Goal: Task Accomplishment & Management: Complete application form

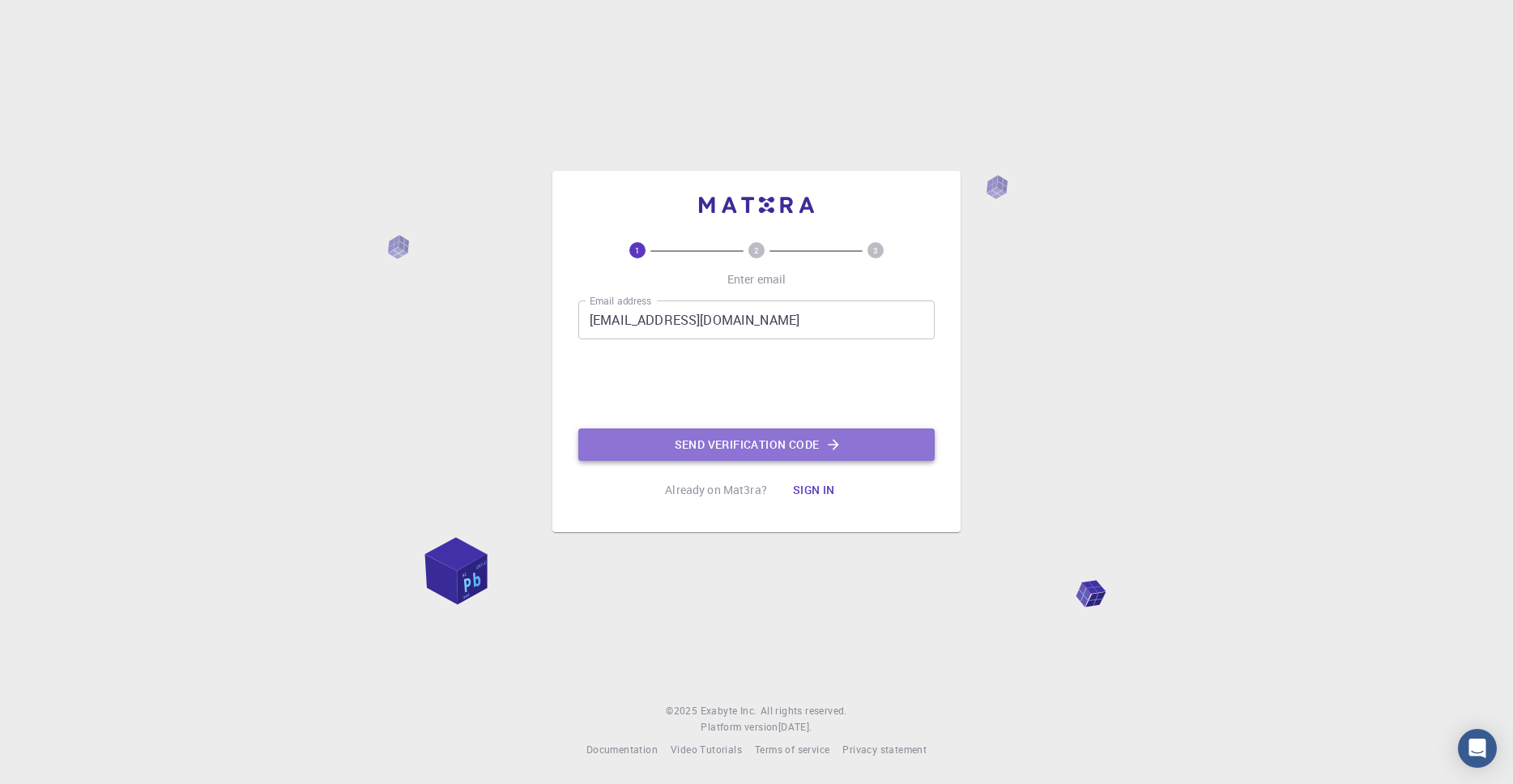
click at [707, 445] on button "Send verification code" at bounding box center [757, 444] width 357 height 32
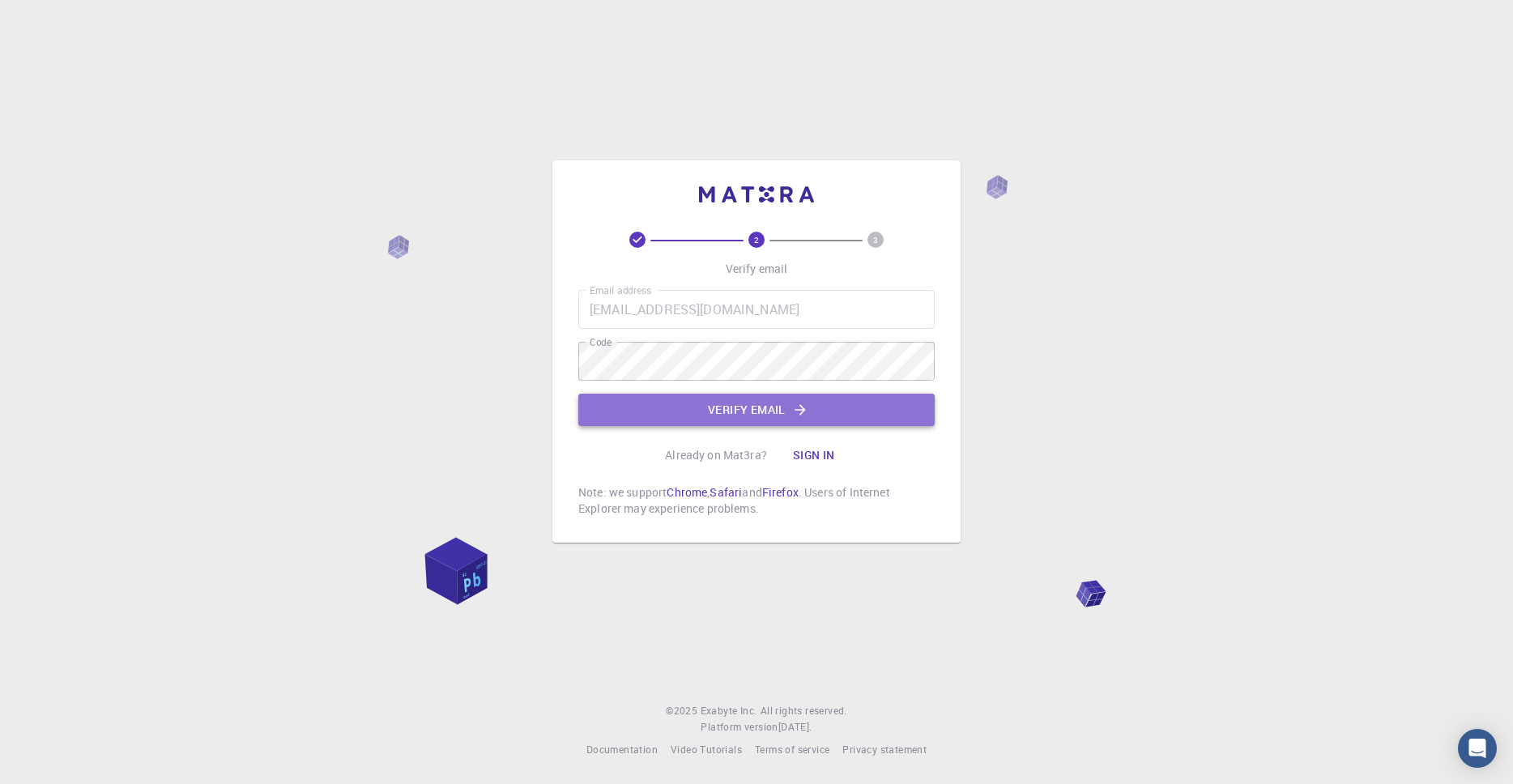
click at [708, 400] on button "Verify email" at bounding box center [757, 409] width 357 height 32
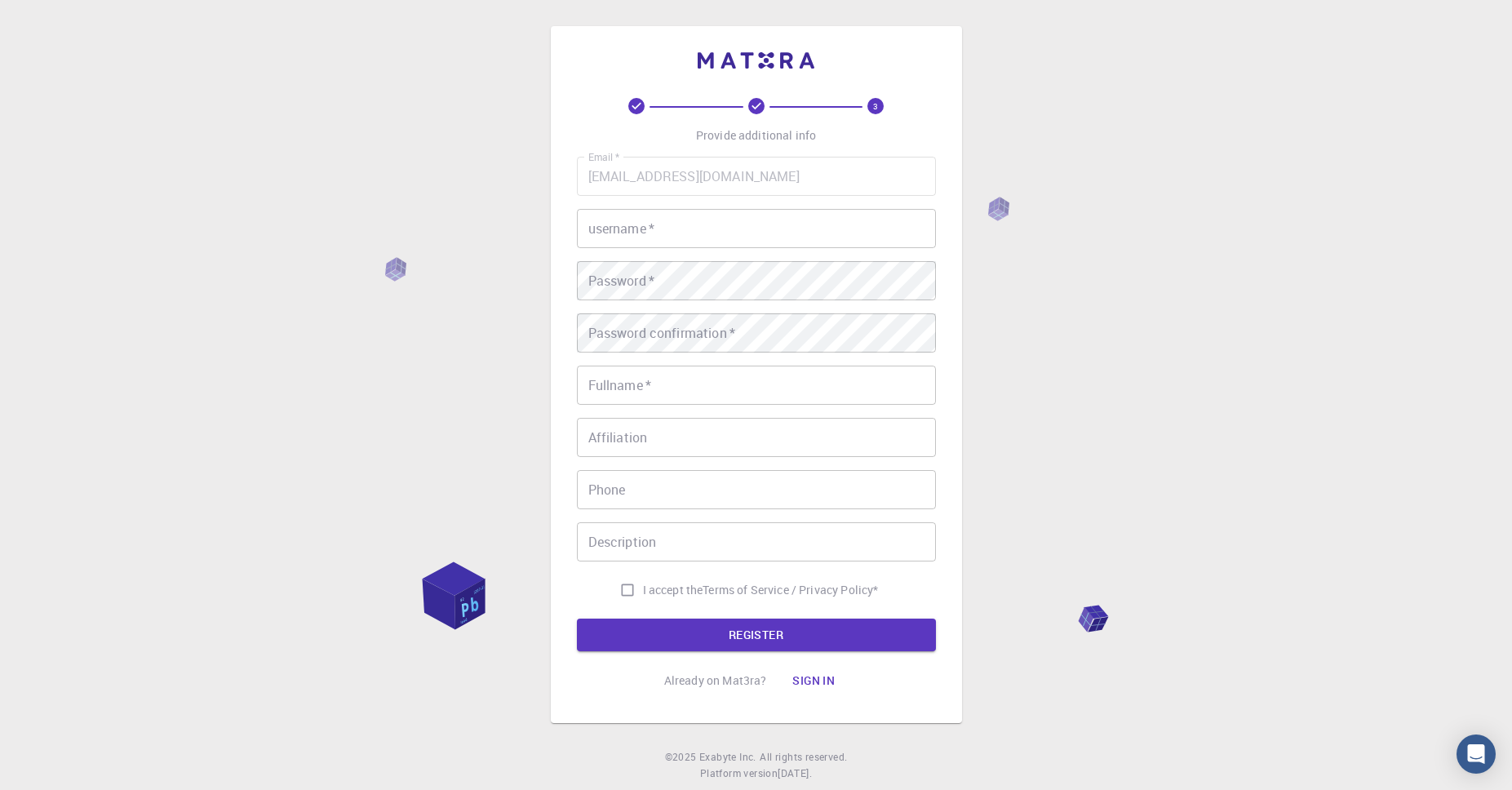
click at [686, 224] on input "username   *" at bounding box center [757, 228] width 359 height 39
type input "Rav0xs"
type input "Efe T"
click at [674, 439] on input "Affiliation" at bounding box center [757, 437] width 359 height 39
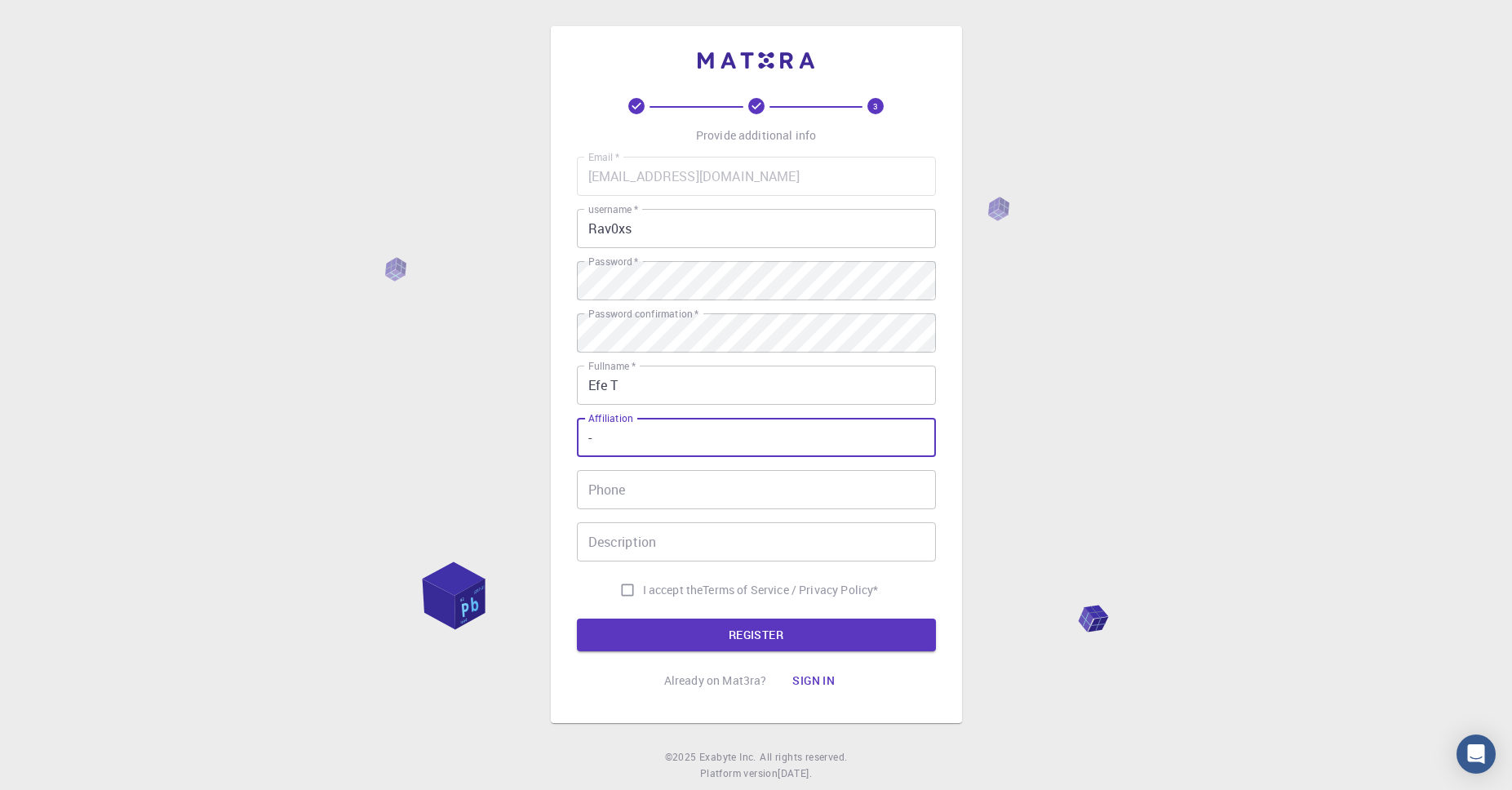
type input "-"
click at [645, 495] on input "Phone" at bounding box center [757, 489] width 359 height 39
type input "068102531"
click at [711, 554] on input "Description" at bounding box center [757, 542] width 359 height 39
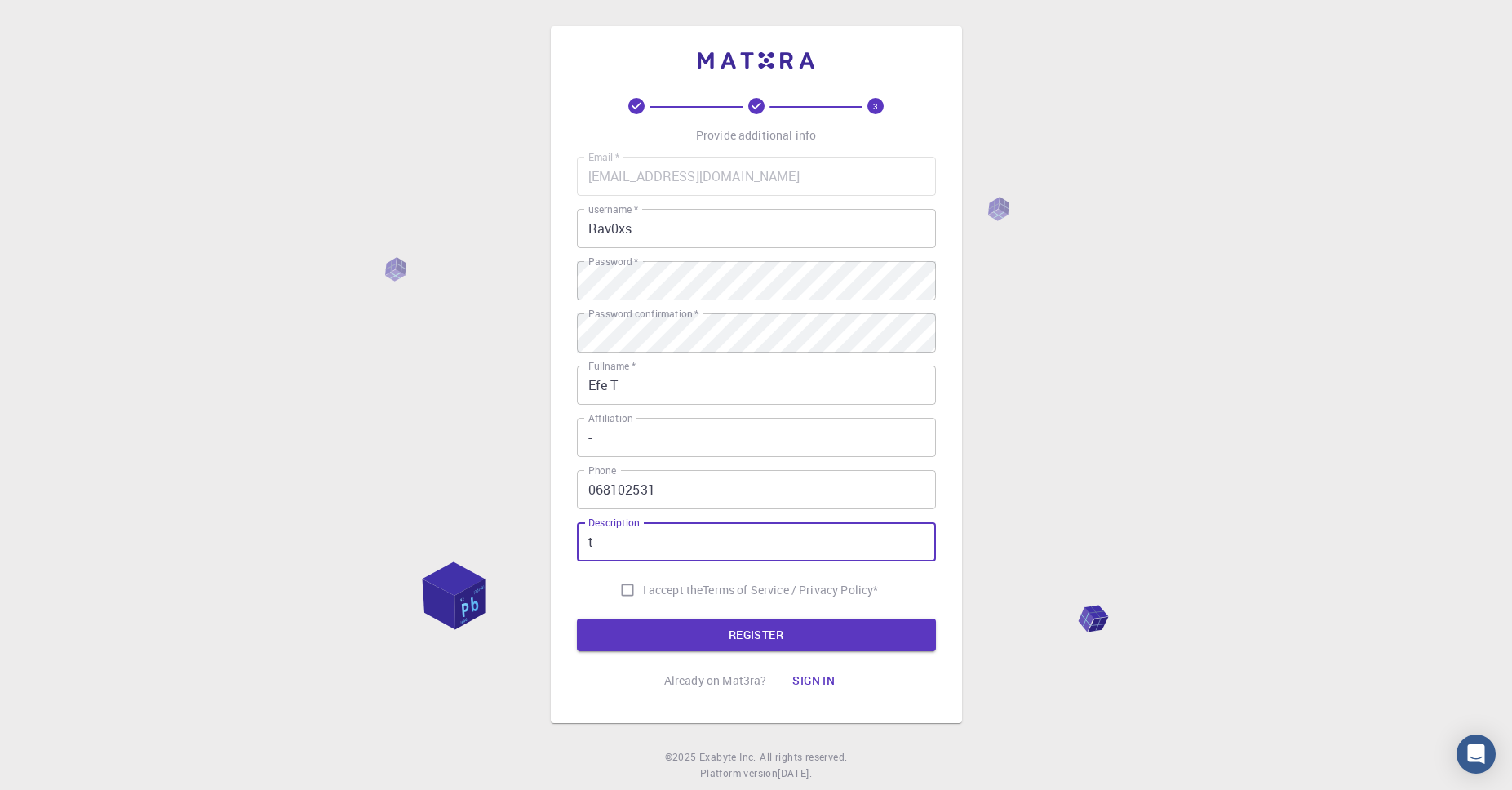
type input "t"
click at [625, 594] on input "I accept the Terms of Service / Privacy Policy *" at bounding box center [627, 590] width 31 height 31
checkbox input "true"
click at [716, 638] on button "REGISTER" at bounding box center [757, 634] width 359 height 32
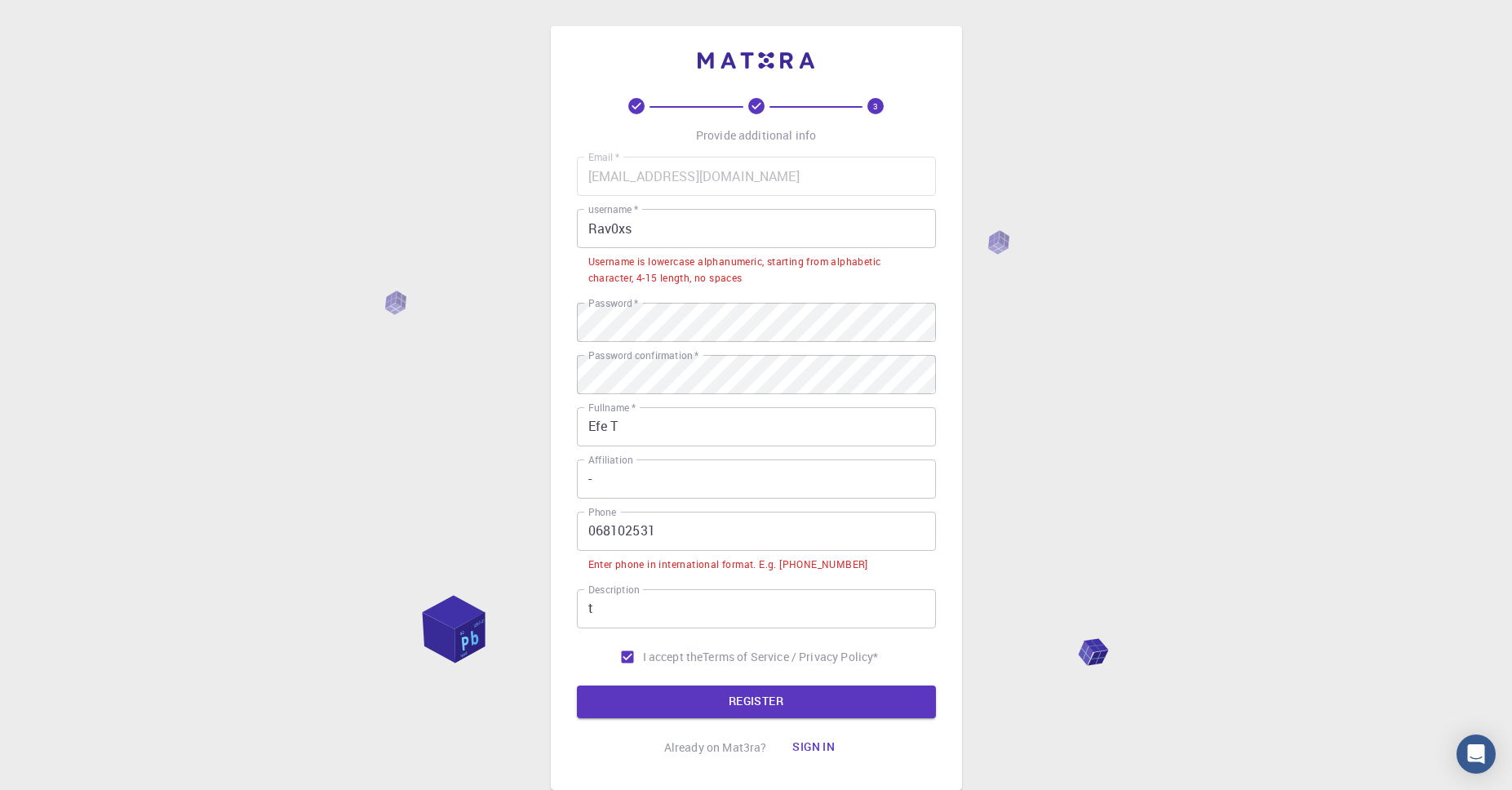
click at [589, 531] on input "068102531" at bounding box center [757, 531] width 359 height 39
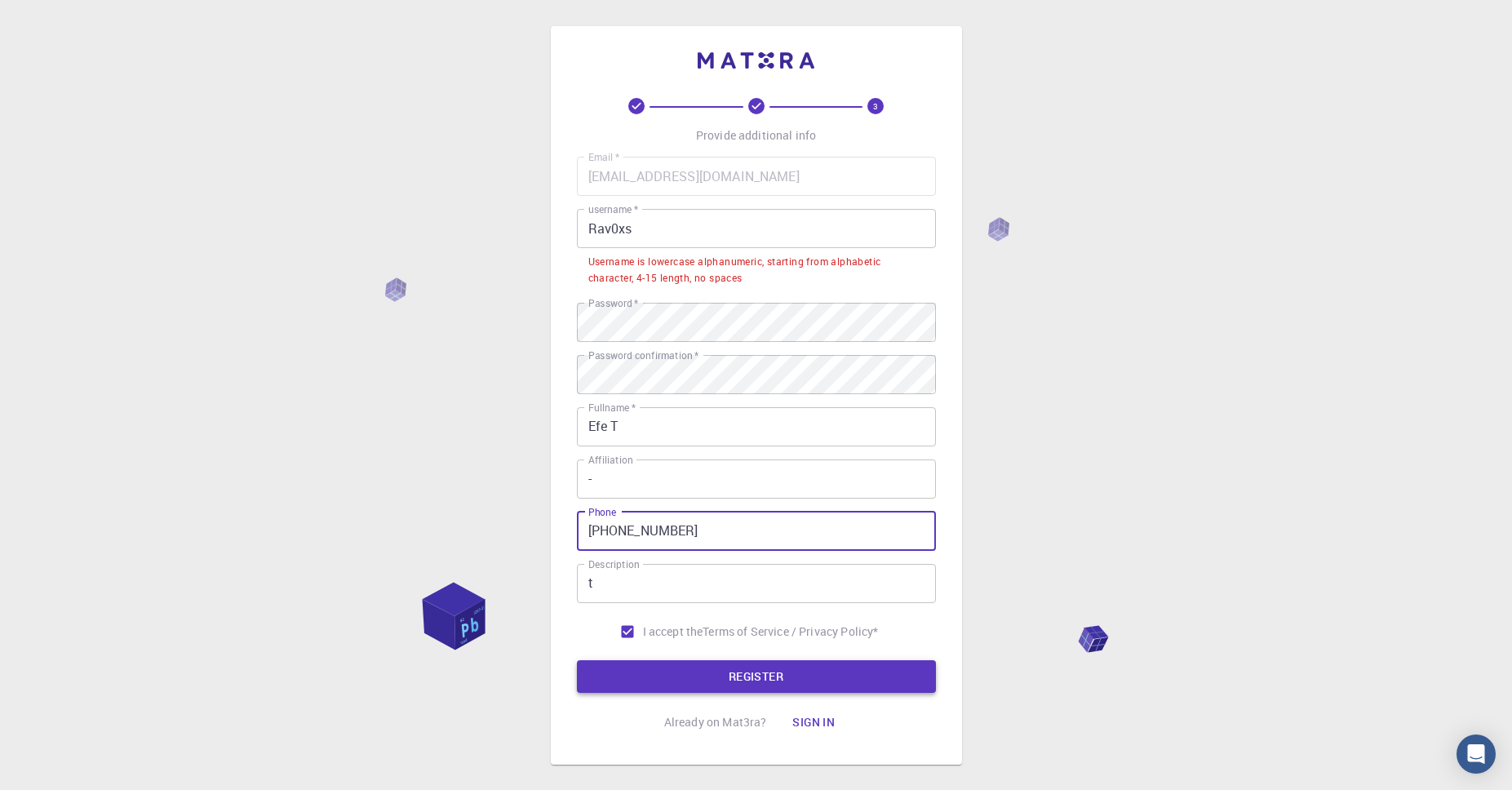
type input "[PHONE_NUMBER]"
click at [716, 677] on button "REGISTER" at bounding box center [757, 676] width 359 height 32
click at [678, 232] on input "Rav0xs" at bounding box center [757, 228] width 359 height 39
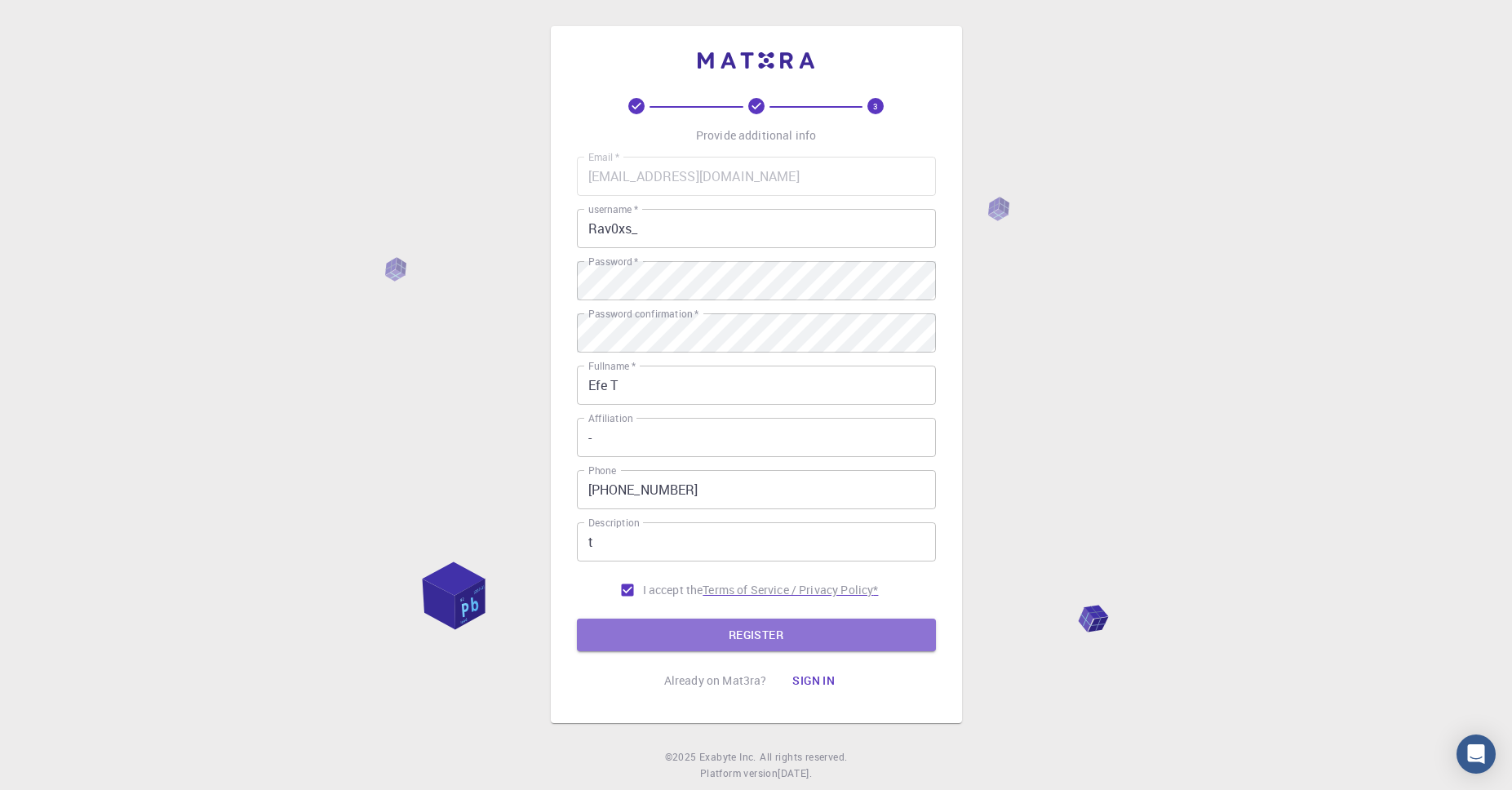
click at [851, 633] on button "REGISTER" at bounding box center [757, 634] width 359 height 32
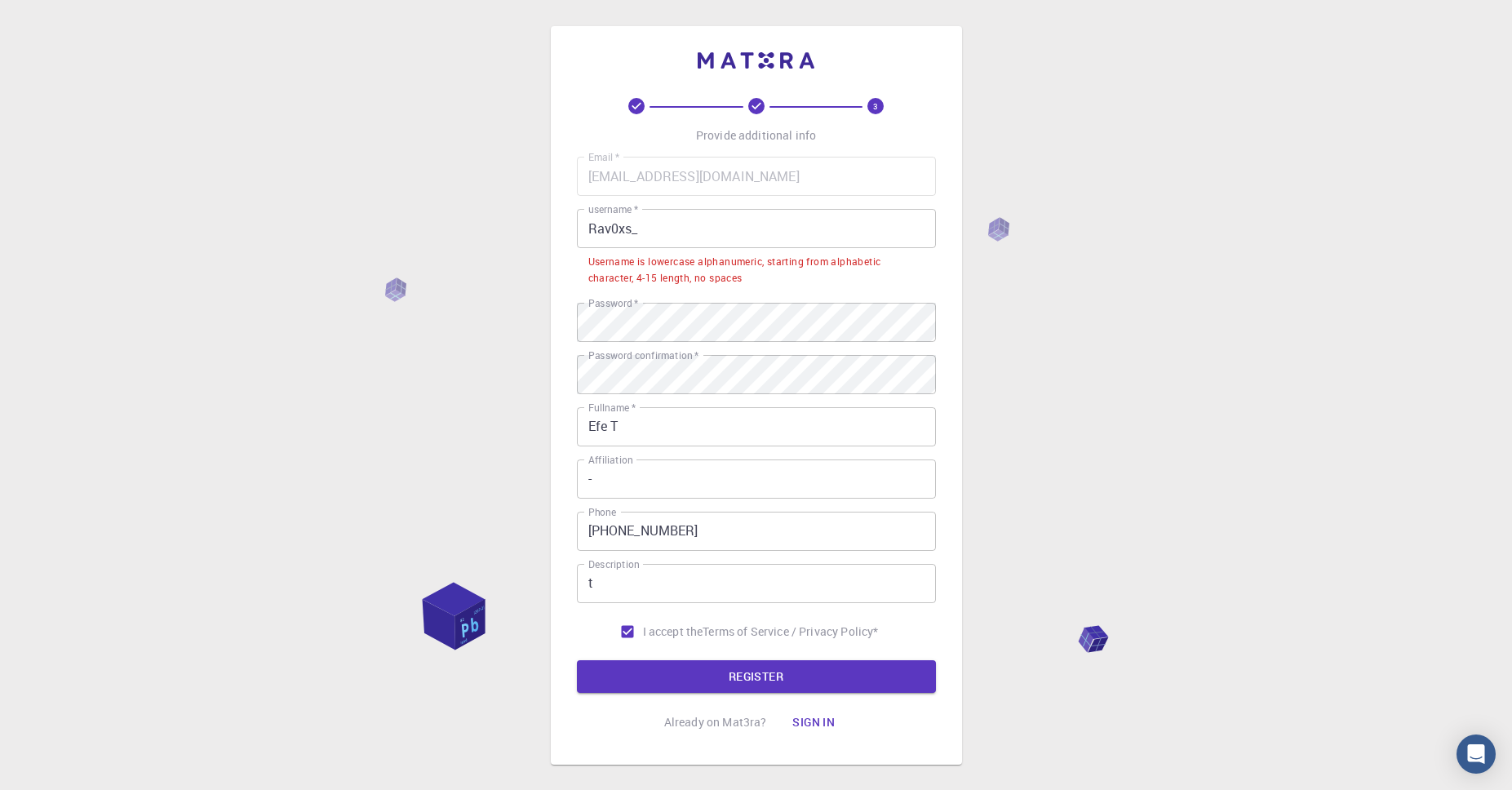
click at [685, 228] on input "Rav0xs_" at bounding box center [757, 228] width 359 height 39
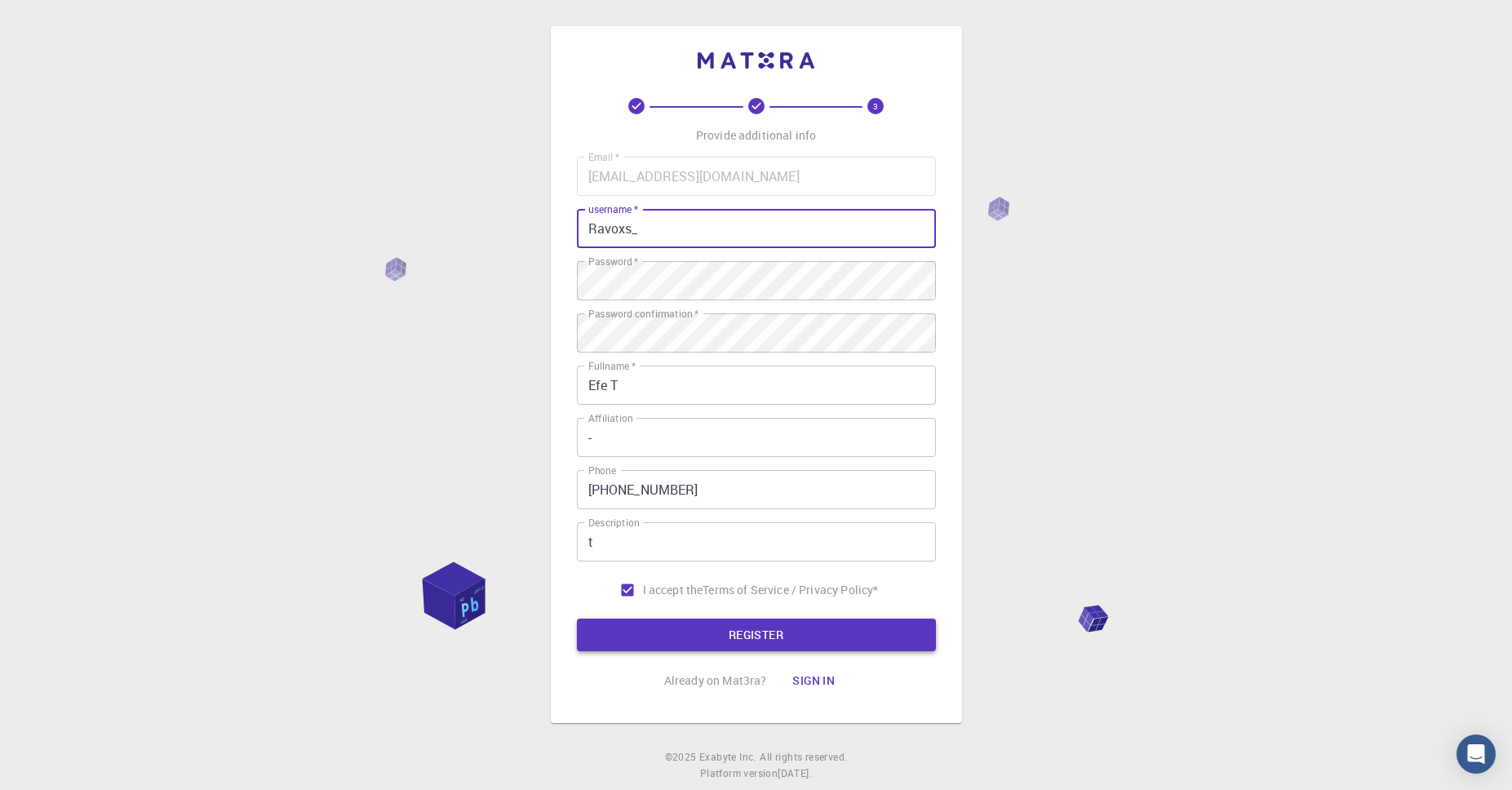
type input "Ravoxs_"
click at [826, 636] on button "REGISTER" at bounding box center [757, 634] width 359 height 32
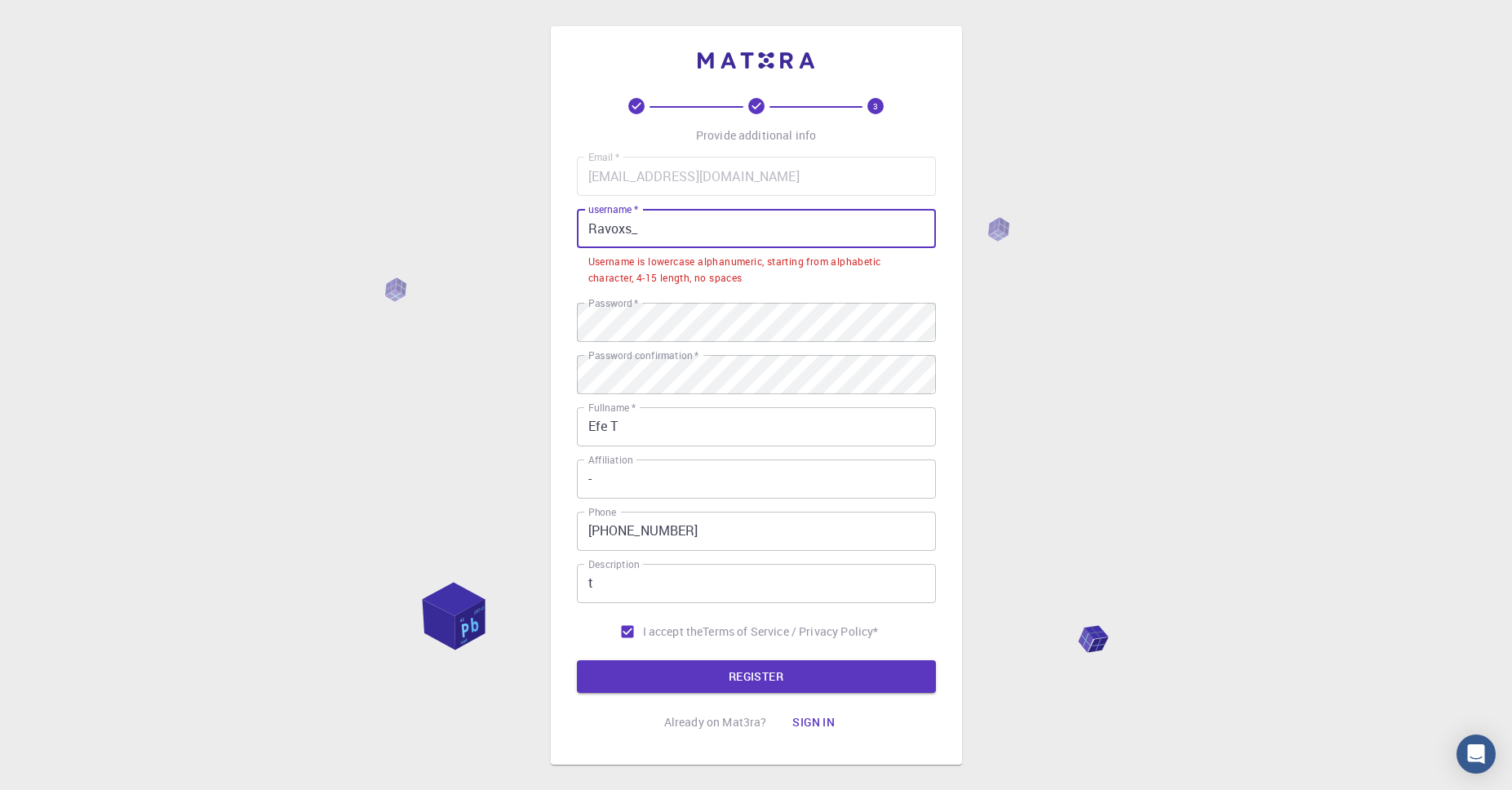
drag, startPoint x: 672, startPoint y: 234, endPoint x: 573, endPoint y: 225, distance: 99.4
click at [573, 225] on div "3 Provide additional info Email   * [EMAIL_ADDRESS][DOMAIN_NAME] Email   * user…" at bounding box center [756, 396] width 412 height 739
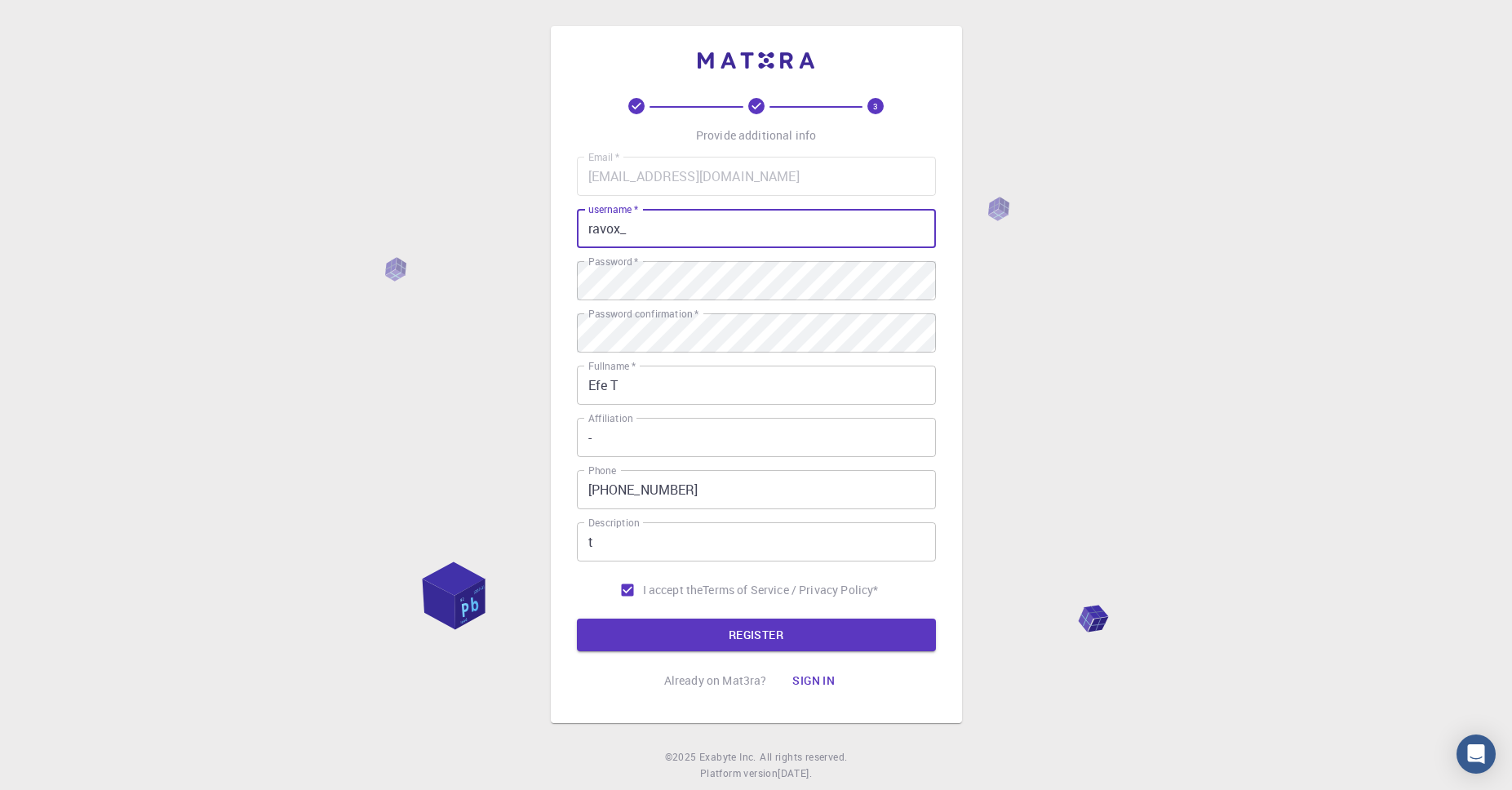
click at [620, 227] on input "ravox_" at bounding box center [757, 228] width 359 height 39
type input "ravoxs_"
click at [772, 633] on button "REGISTER" at bounding box center [757, 634] width 359 height 32
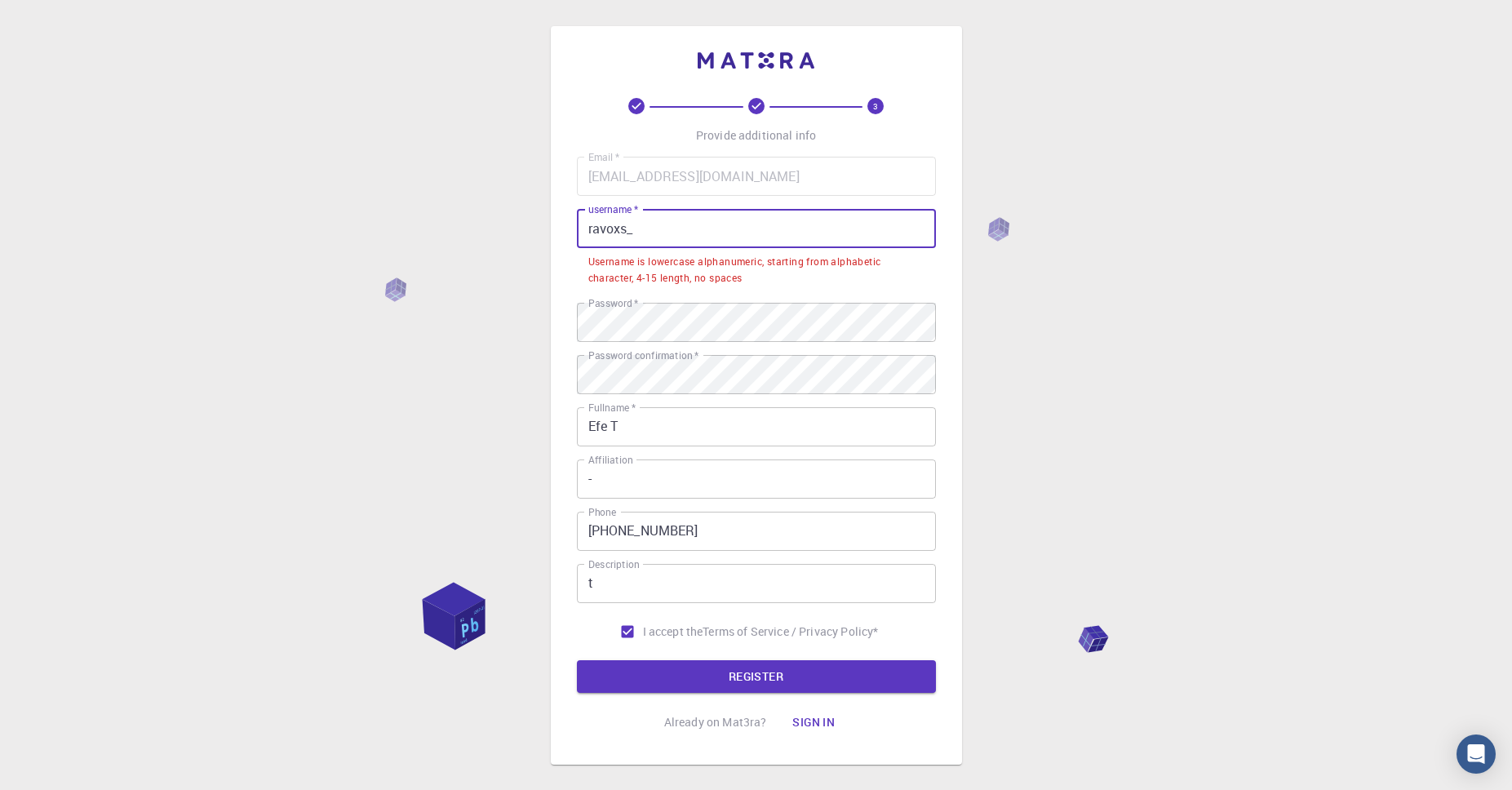
drag, startPoint x: 683, startPoint y: 217, endPoint x: 568, endPoint y: 224, distance: 115.2
click at [568, 224] on div "3 Provide additional info Email   * [EMAIL_ADDRESS][DOMAIN_NAME] Email   * user…" at bounding box center [756, 396] width 412 height 739
drag, startPoint x: 605, startPoint y: 234, endPoint x: 564, endPoint y: 234, distance: 41.0
click at [565, 234] on div "3 Provide additional info Email   * [EMAIL_ADDRESS][DOMAIN_NAME] Email   * user…" at bounding box center [756, 396] width 412 height 739
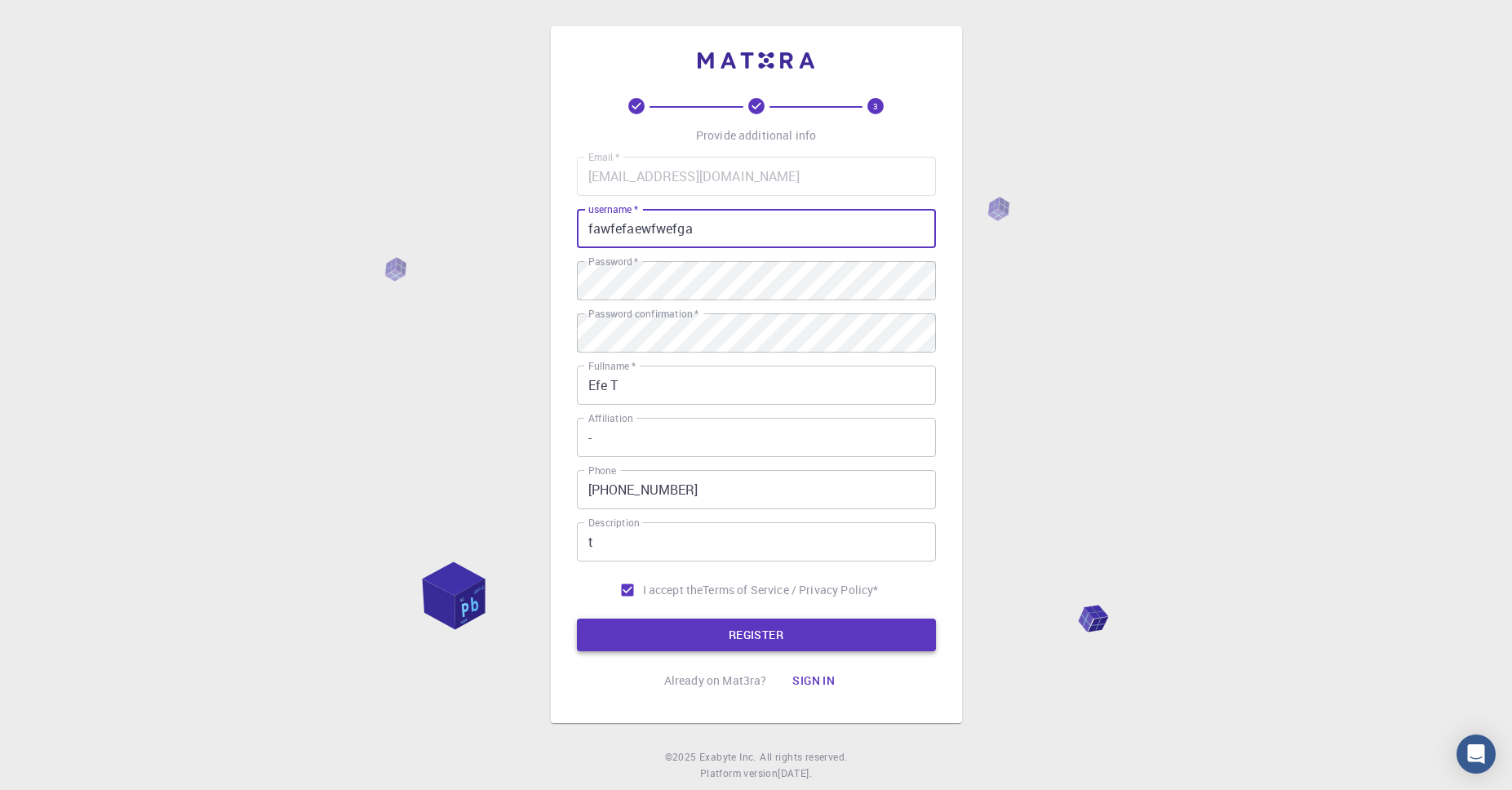
type input "fawfefaewfwefga"
click at [753, 631] on button "REGISTER" at bounding box center [757, 634] width 359 height 32
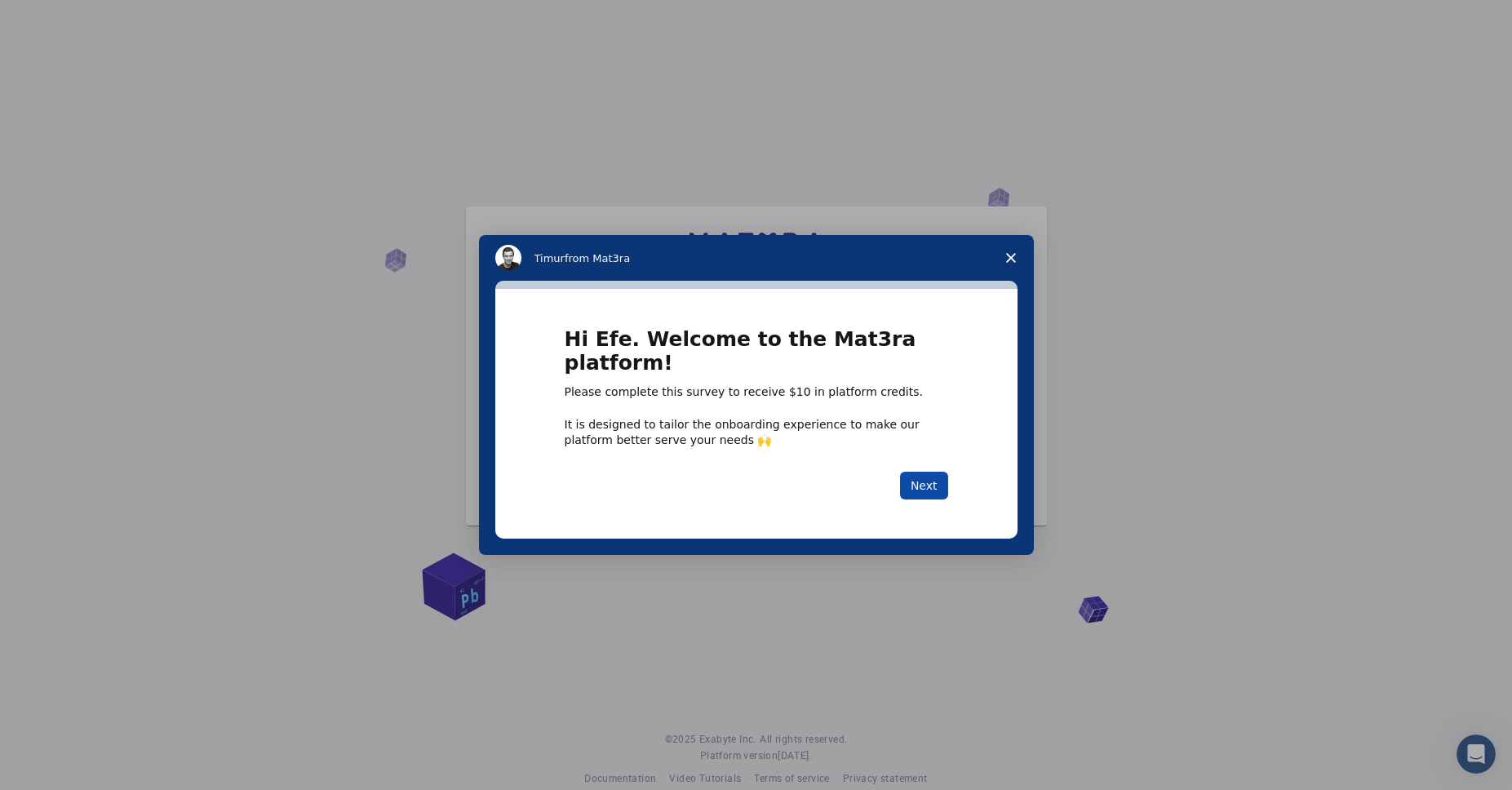
click at [940, 476] on button "Next" at bounding box center [924, 486] width 48 height 28
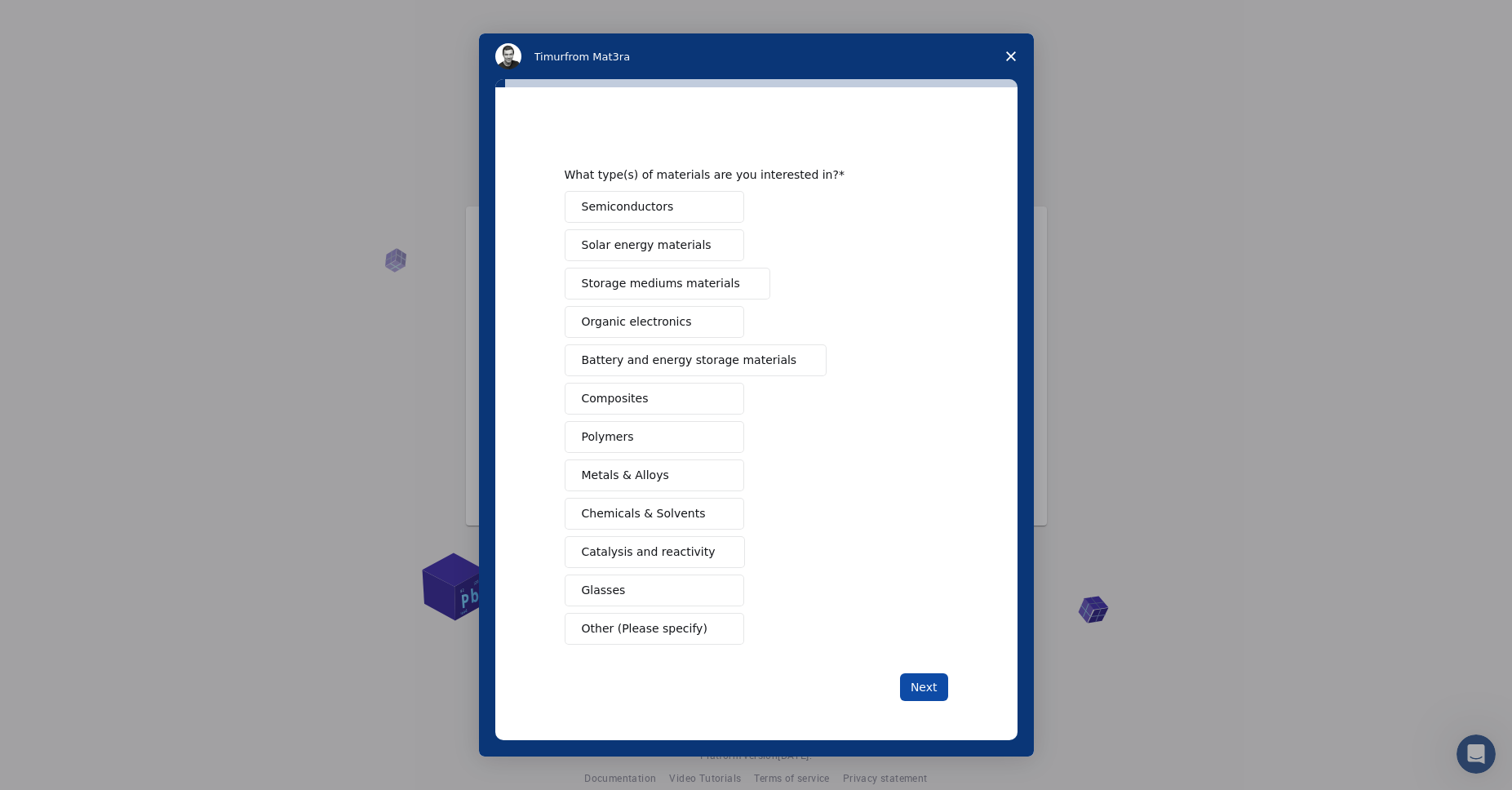
click at [927, 696] on button "Next" at bounding box center [924, 687] width 48 height 28
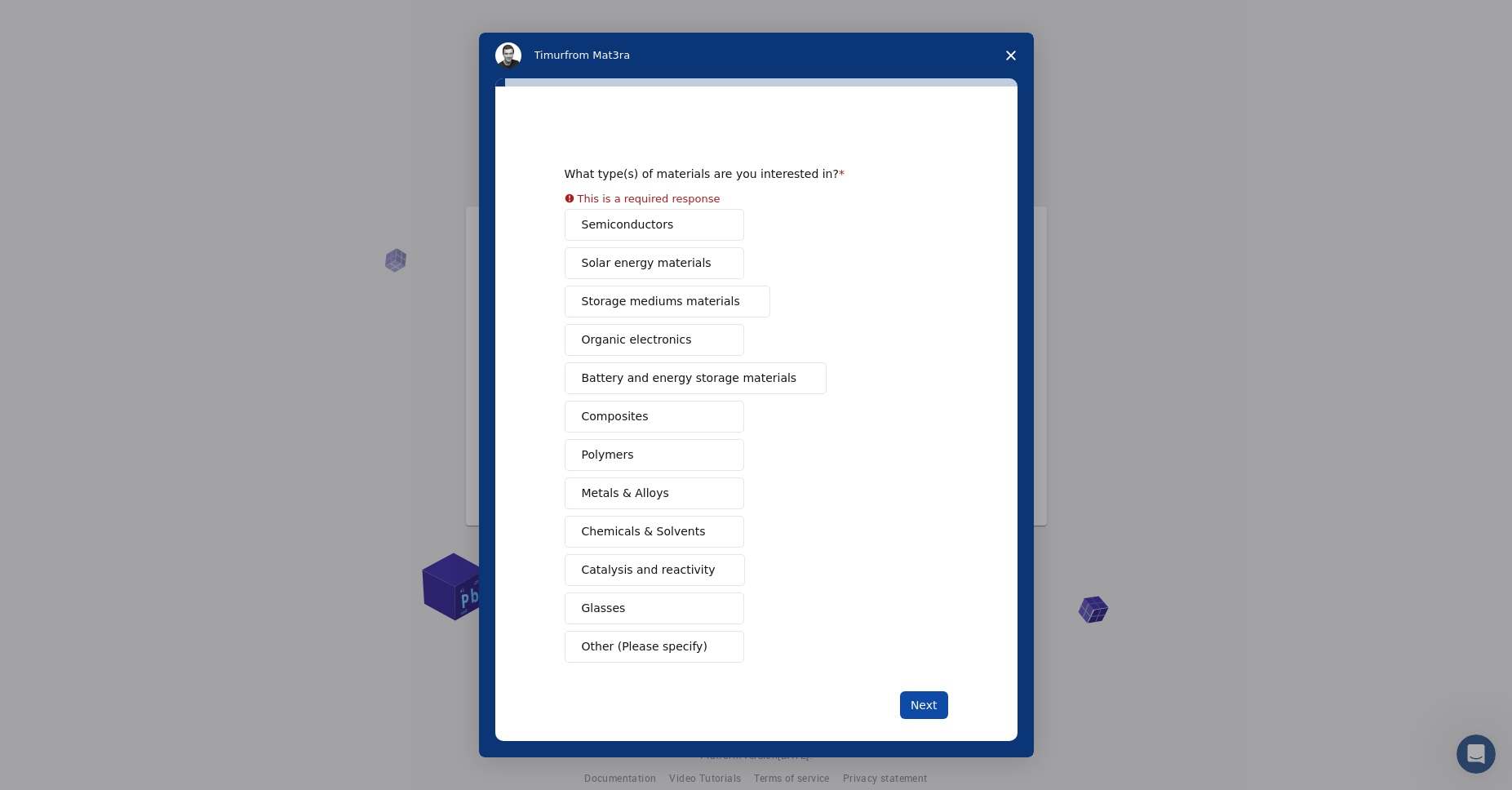
click at [922, 699] on button "Next" at bounding box center [924, 706] width 48 height 28
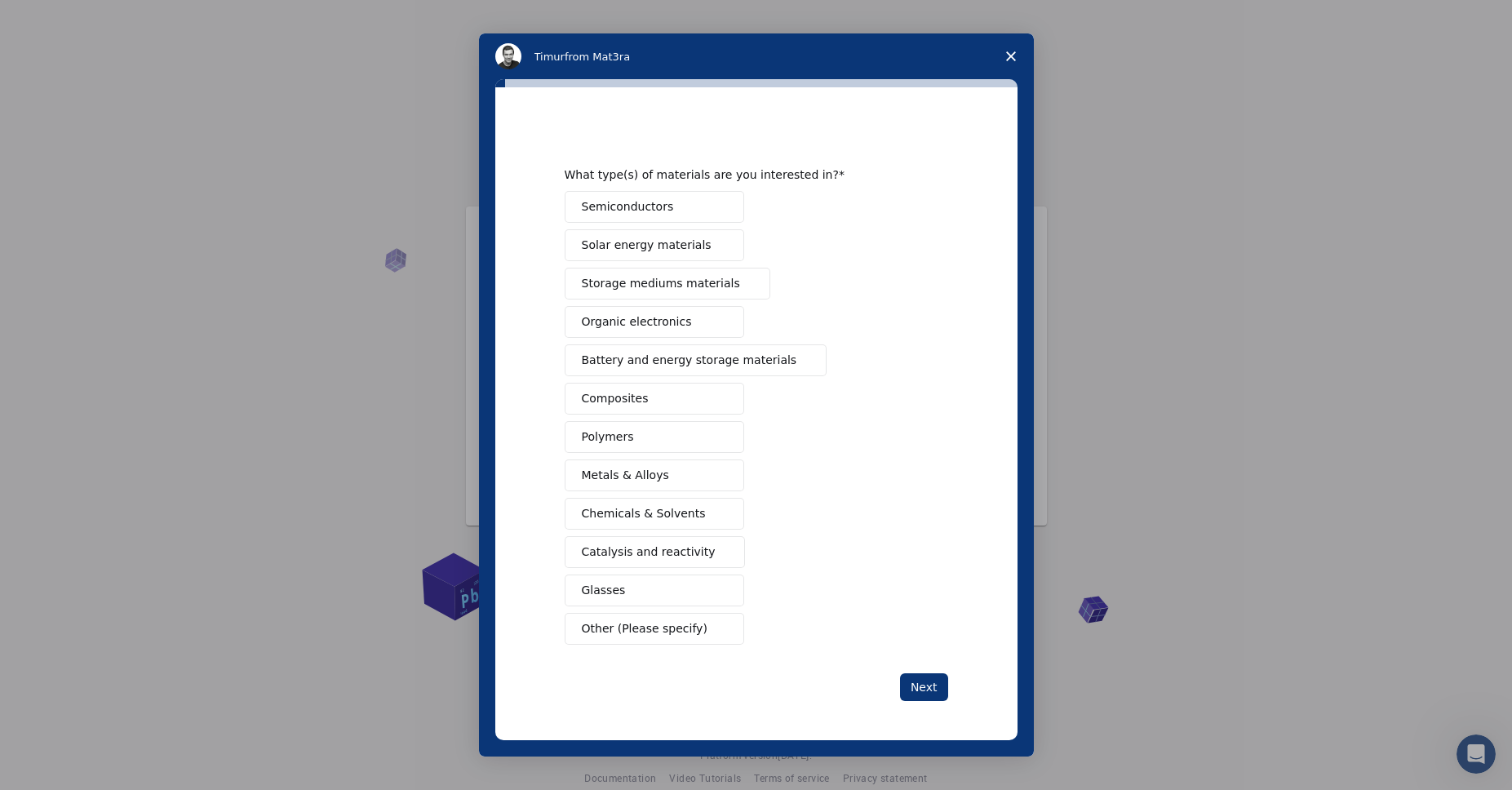
click at [683, 378] on div "Semiconductors Solar energy materials Storage mediums materials Organic electro…" at bounding box center [756, 418] width 383 height 454
click at [1016, 47] on span "Close survey" at bounding box center [1011, 55] width 46 height 46
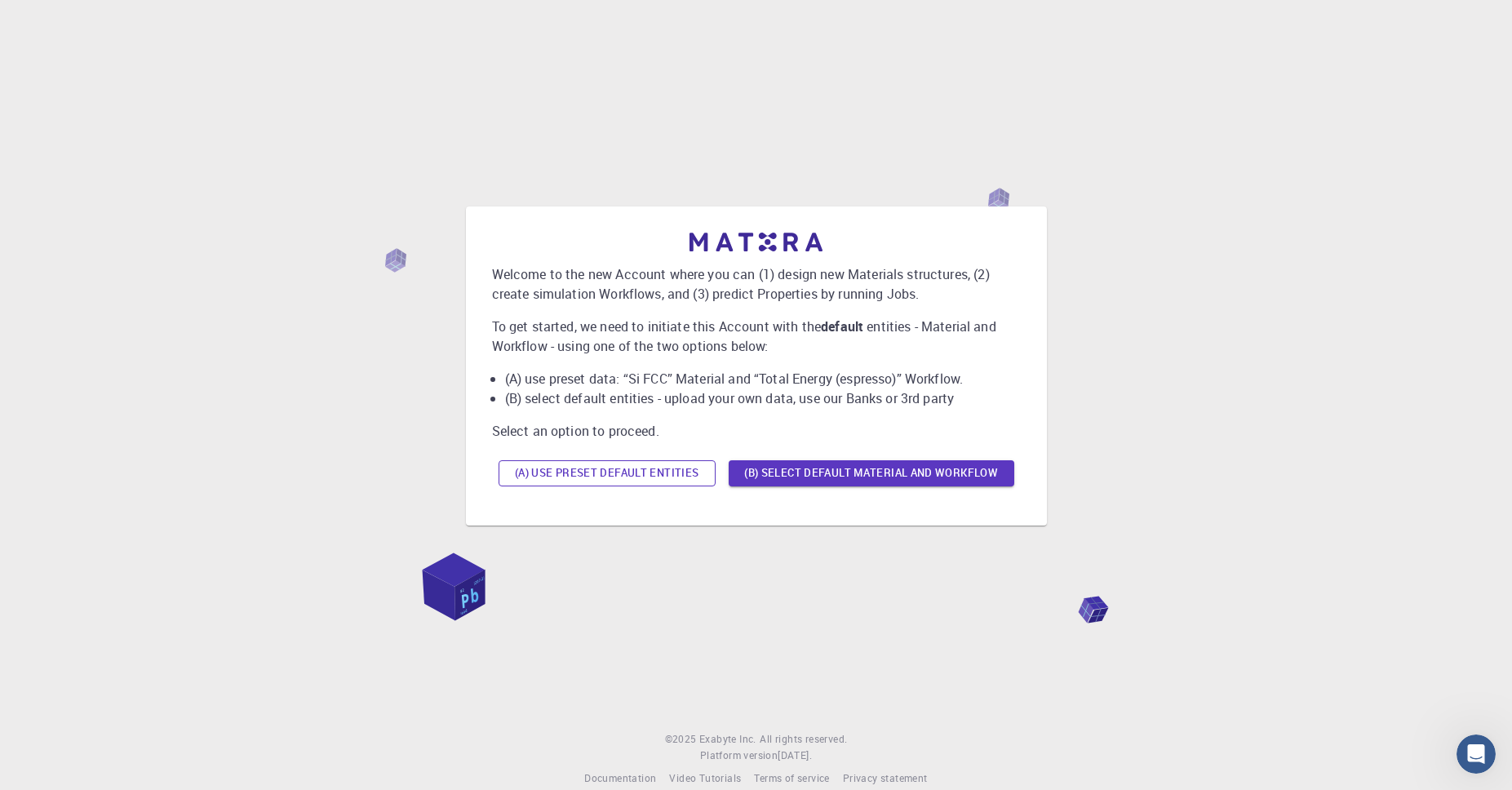
click at [559, 481] on button "(A) Use preset default entities" at bounding box center [607, 474] width 217 height 26
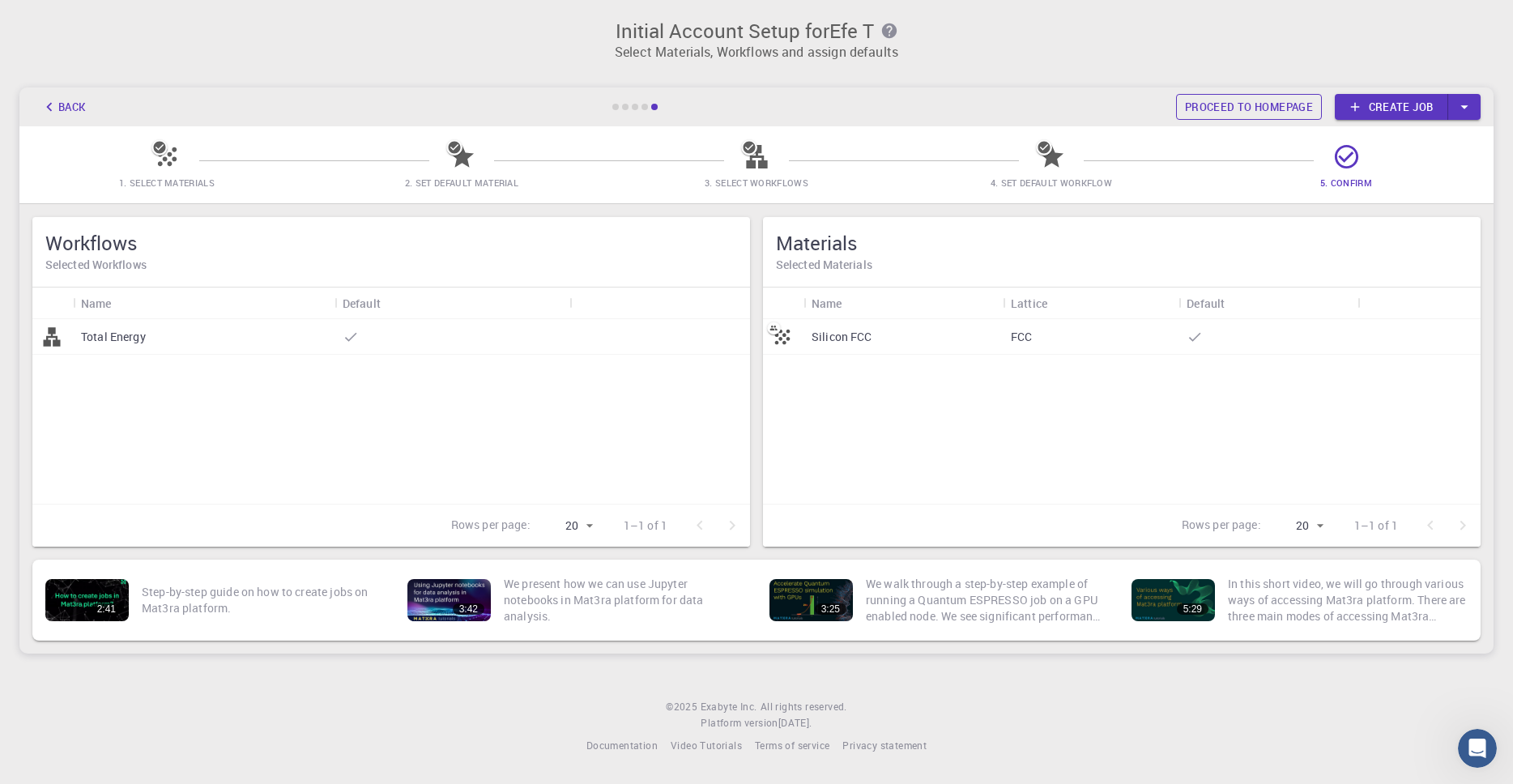
click at [1270, 114] on link "Proceed to homepage" at bounding box center [1248, 107] width 145 height 26
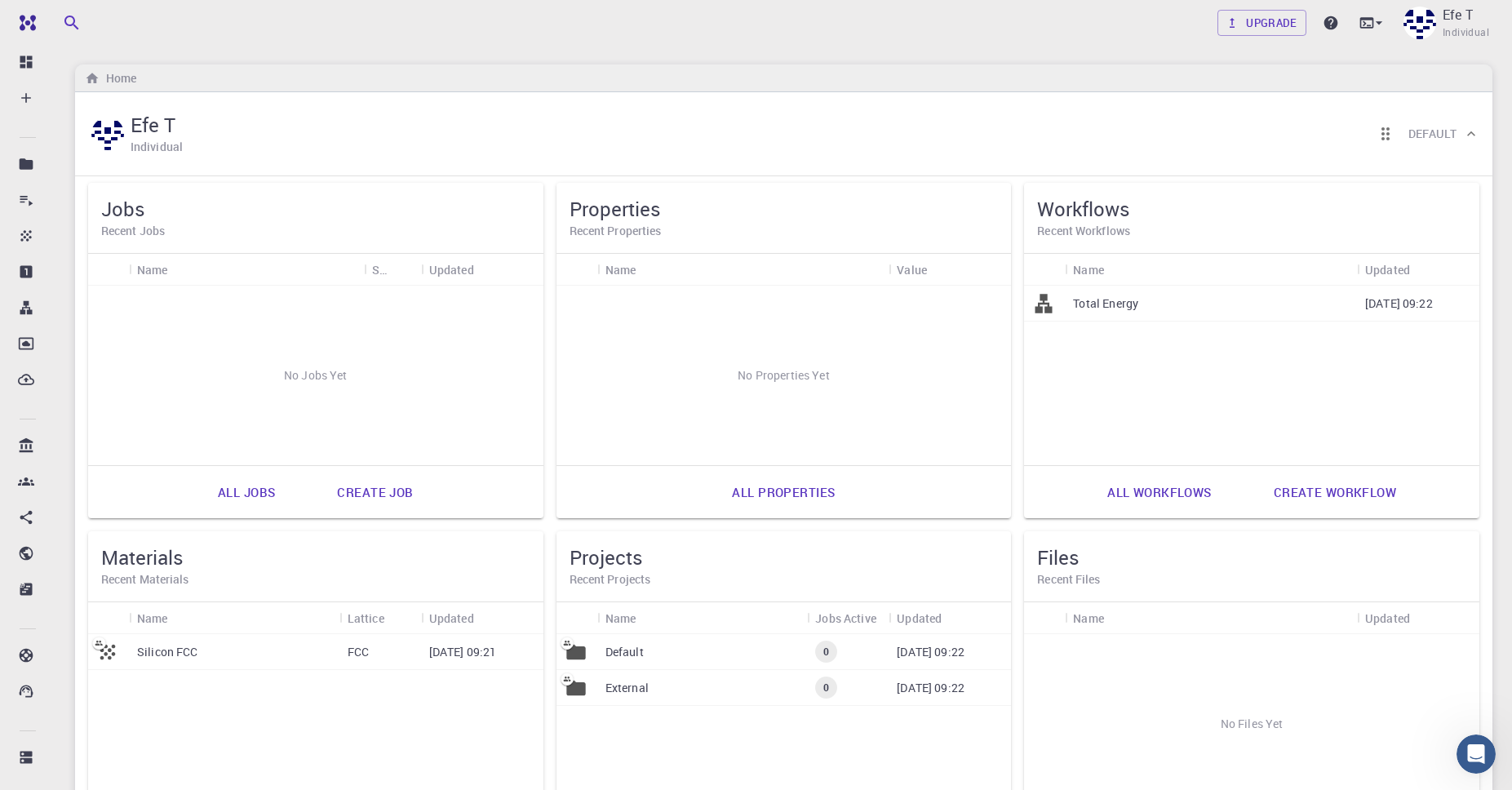
click at [76, 22] on icon "button" at bounding box center [72, 23] width 20 height 20
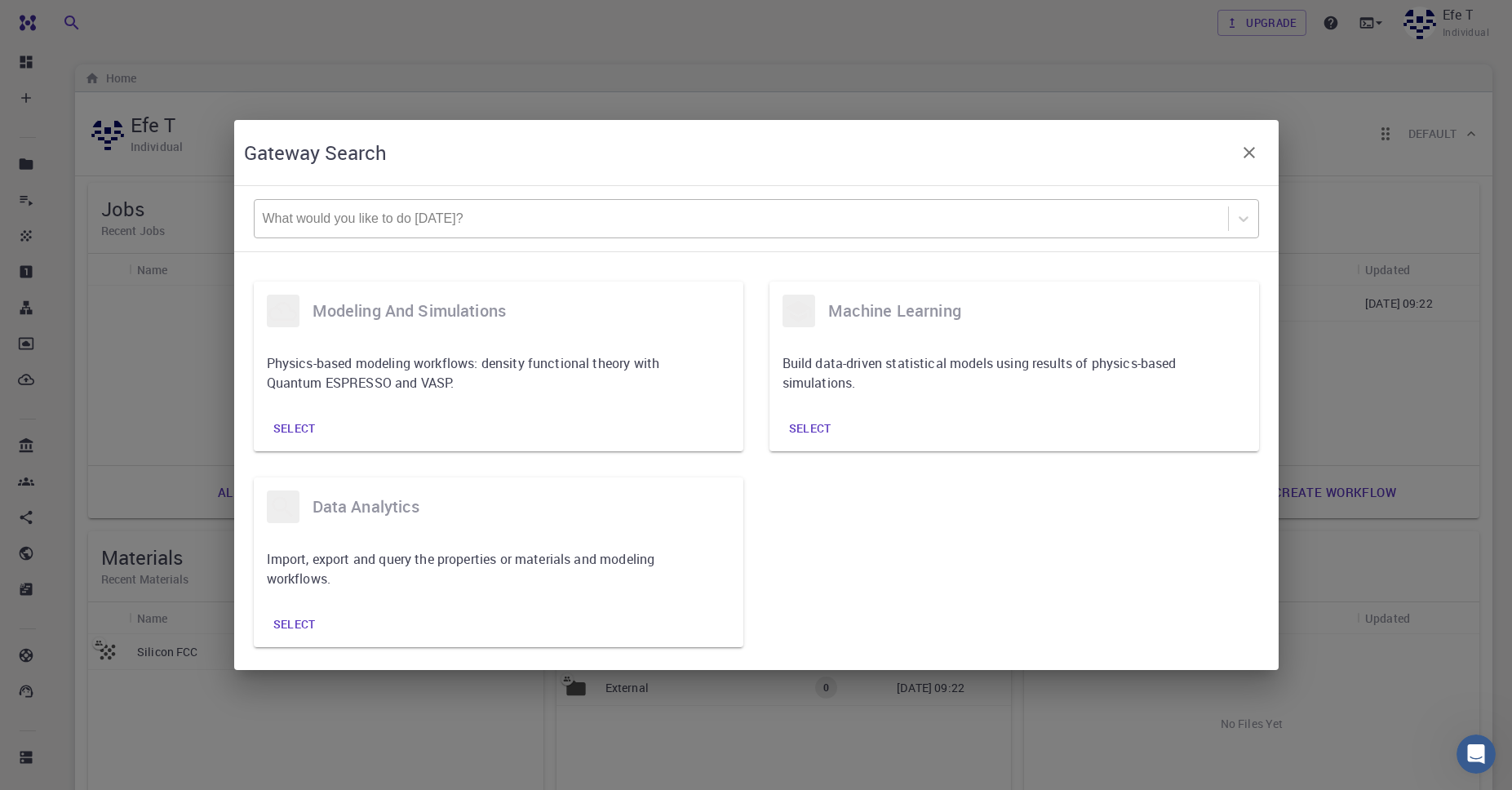
click at [343, 210] on div at bounding box center [741, 219] width 957 height 18
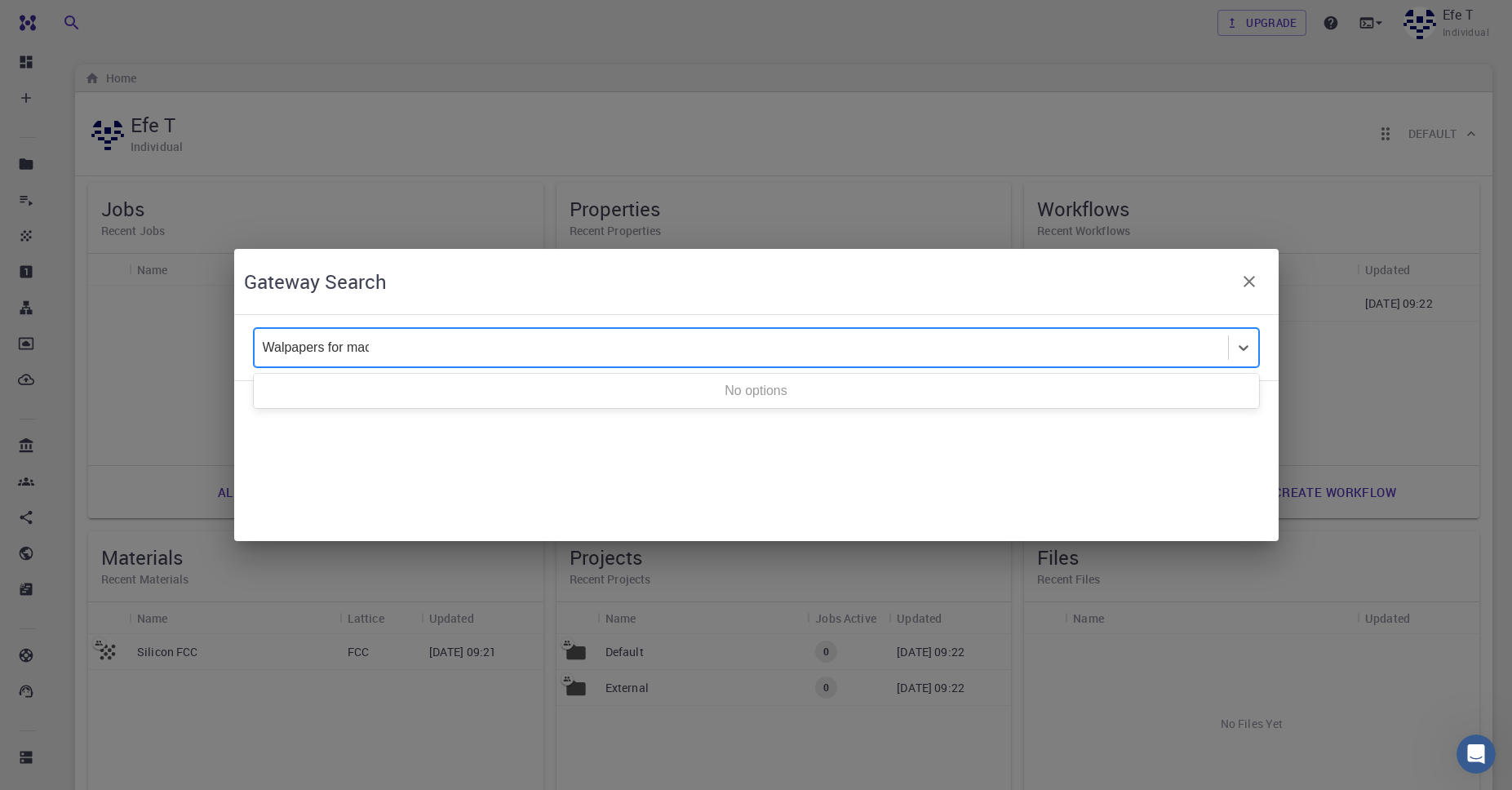
type input "Walpapers for mac"
click at [1257, 274] on icon "button" at bounding box center [1250, 282] width 20 height 20
